Goal: Task Accomplishment & Management: Use online tool/utility

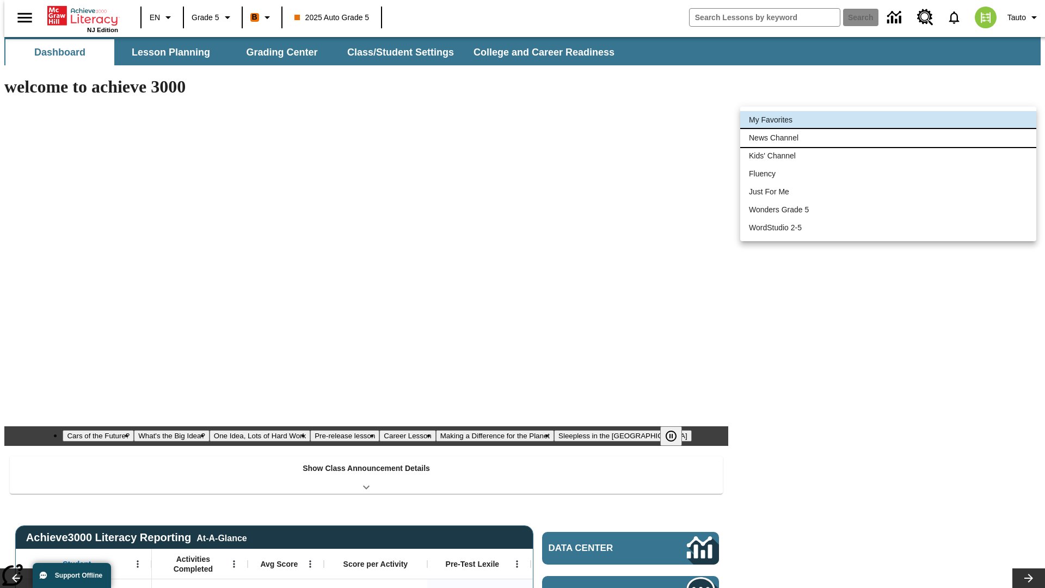
click at [888, 138] on li "News Channel" at bounding box center [888, 138] width 296 height 18
type input "120"
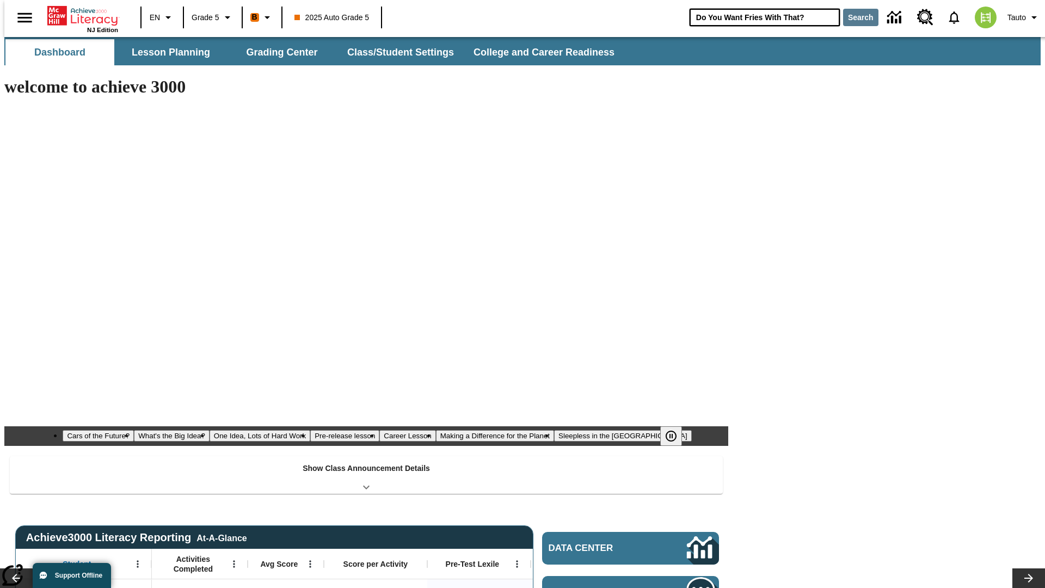
type input "Do You Want Fries With That?"
click at [854, 17] on button "Search" at bounding box center [860, 17] width 35 height 17
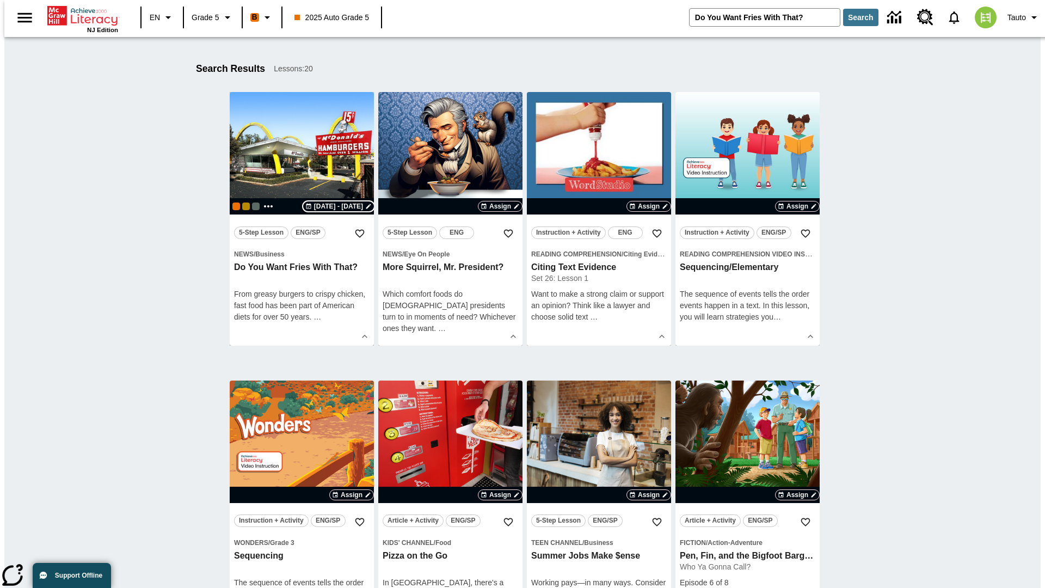
click at [339, 206] on span "[DATE] - [DATE]" at bounding box center [338, 206] width 49 height 10
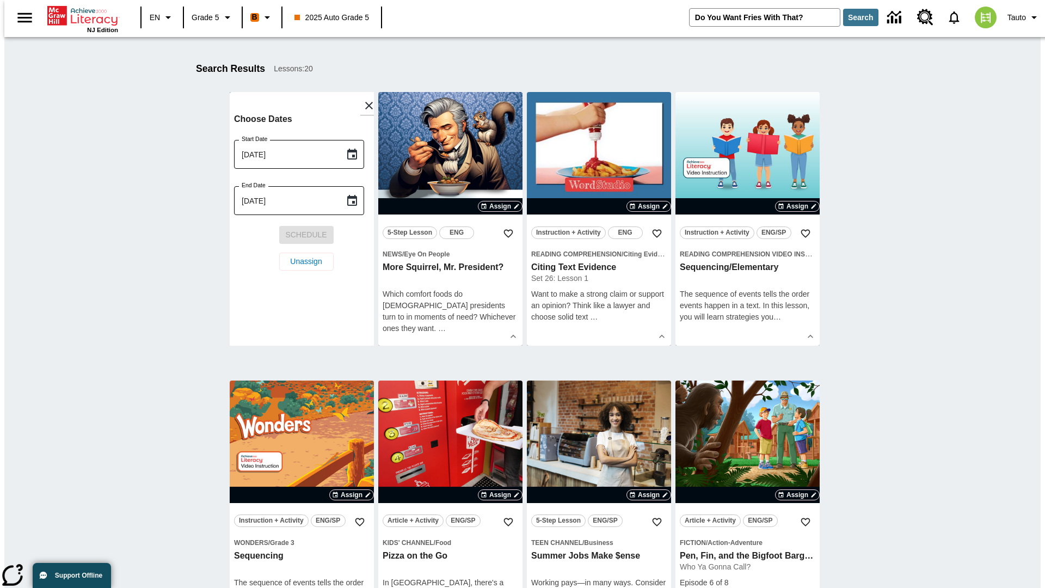
scroll to position [144, 0]
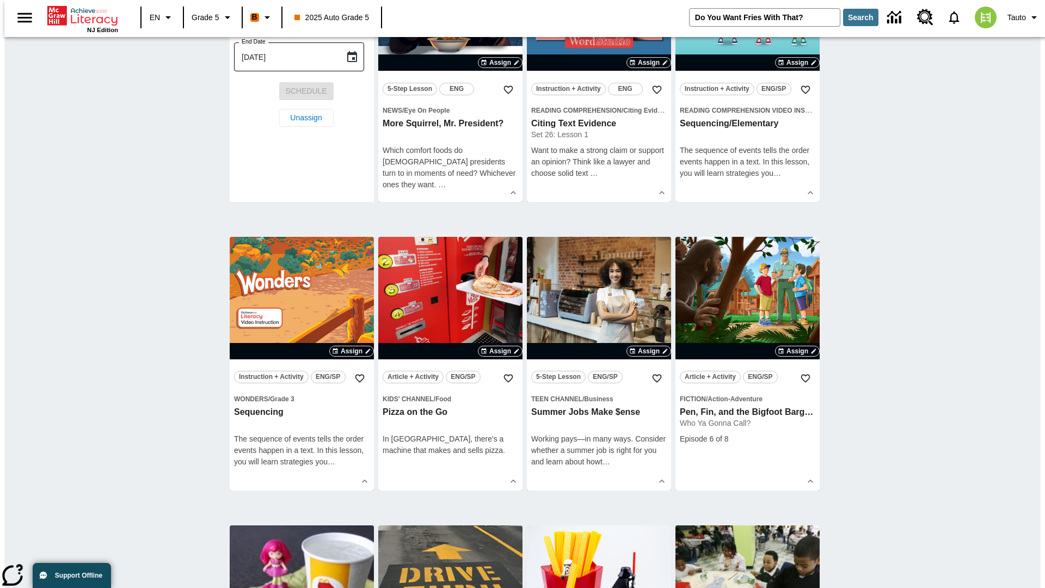
click at [356, 16] on icon "Choose date, selected date is Sep 8, 2025" at bounding box center [352, 10] width 10 height 11
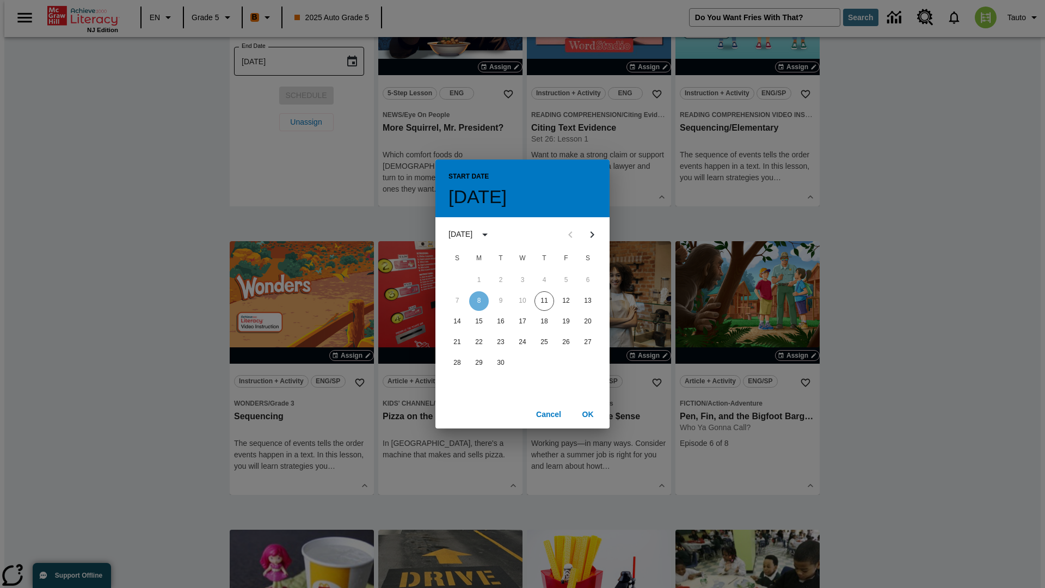
scroll to position [0, 0]
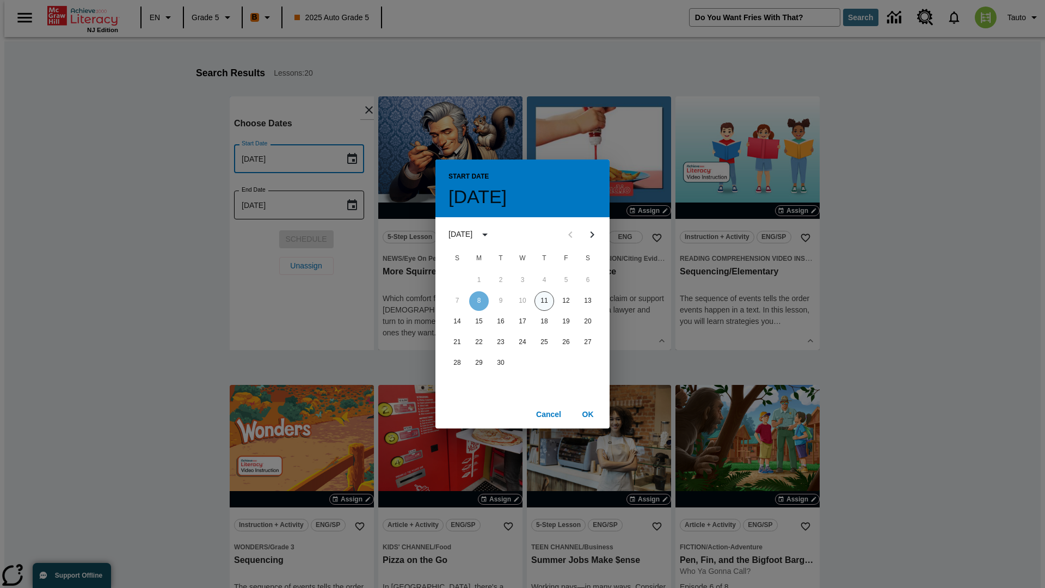
click at [544, 300] on button "11" at bounding box center [544, 301] width 20 height 20
click at [588, 414] on button "OK" at bounding box center [587, 414] width 35 height 20
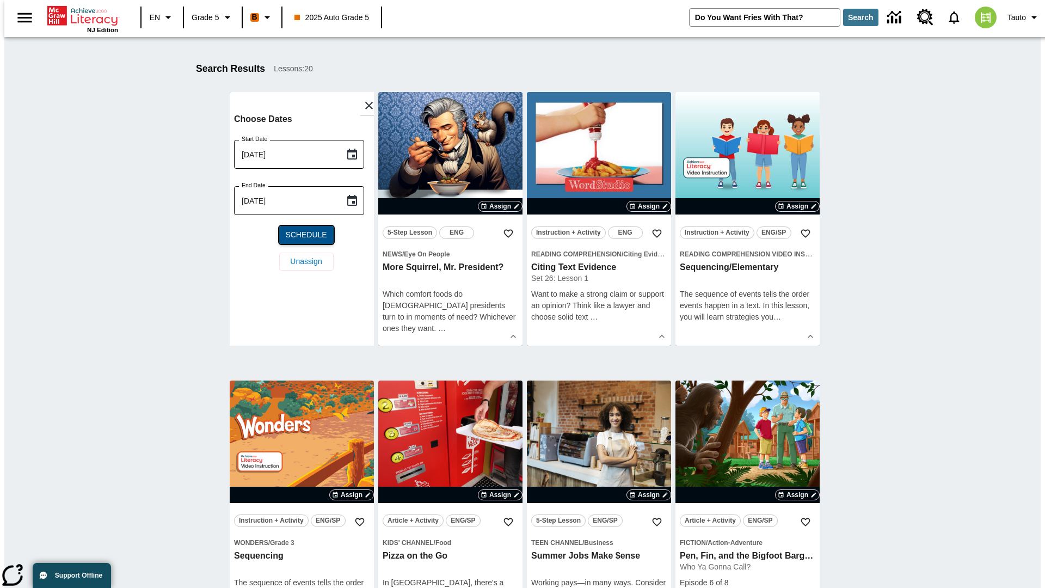
click at [302, 235] on span "Schedule" at bounding box center [305, 234] width 41 height 11
